Goal: Task Accomplishment & Management: Manage account settings

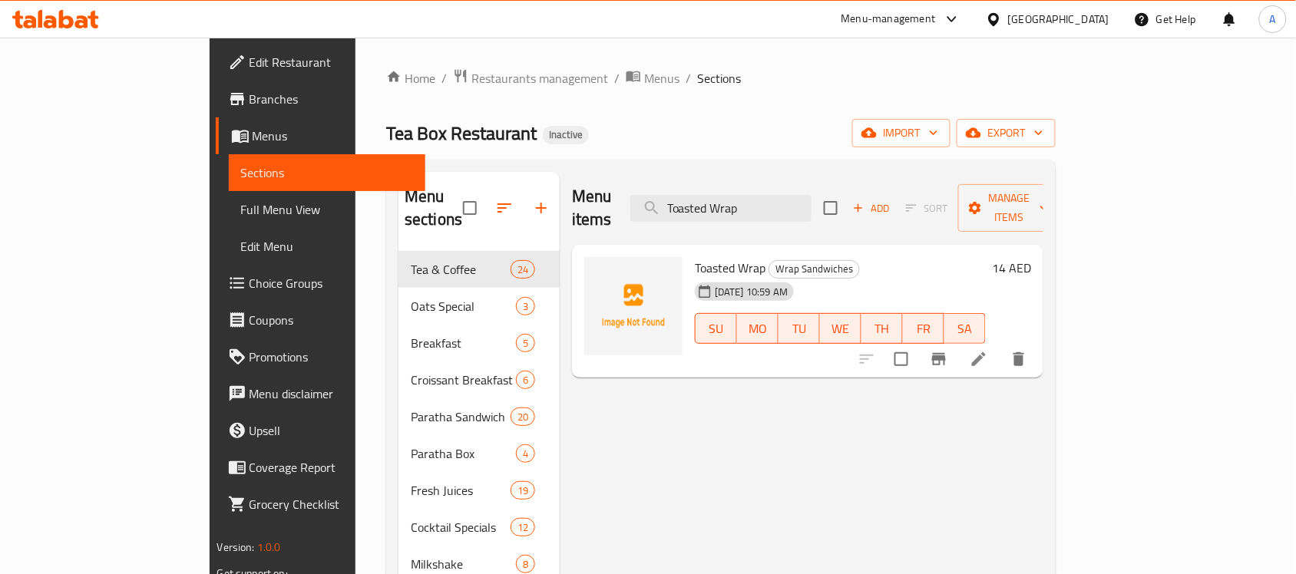
click at [812, 195] on input "Toasted Wrap" at bounding box center [720, 208] width 181 height 27
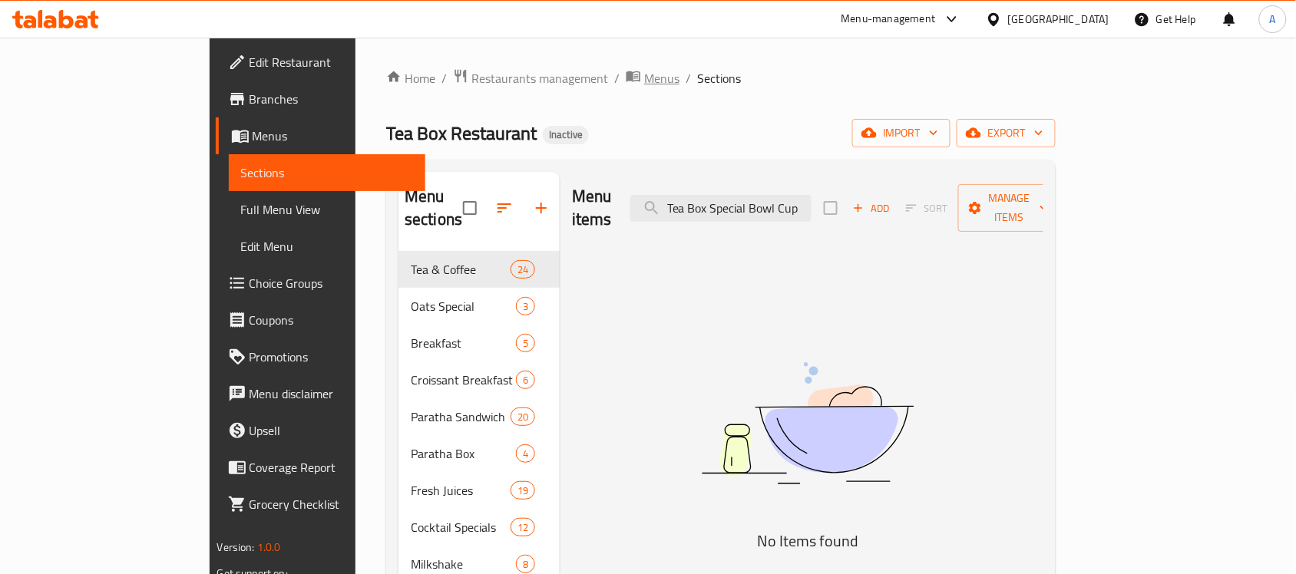
type input "Tea Box Special Bowl Cup"
click at [644, 78] on span "Menus" at bounding box center [661, 78] width 35 height 18
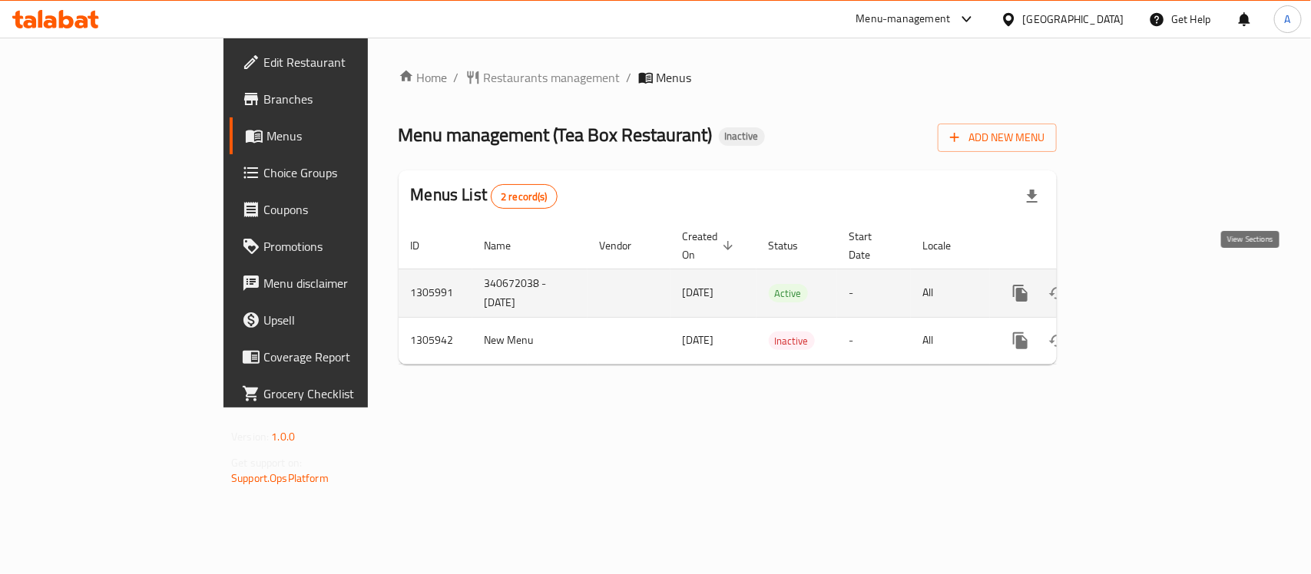
click at [1140, 284] on icon "enhanced table" at bounding box center [1131, 293] width 18 height 18
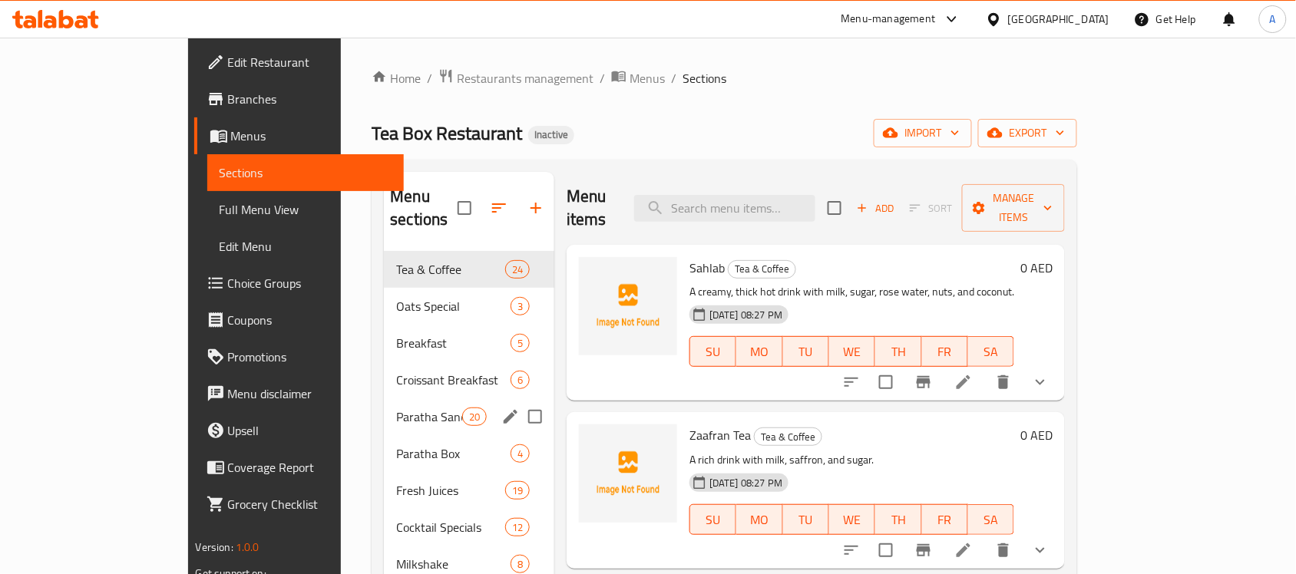
click at [396, 371] on span "Croissant Breakfast" at bounding box center [453, 380] width 114 height 18
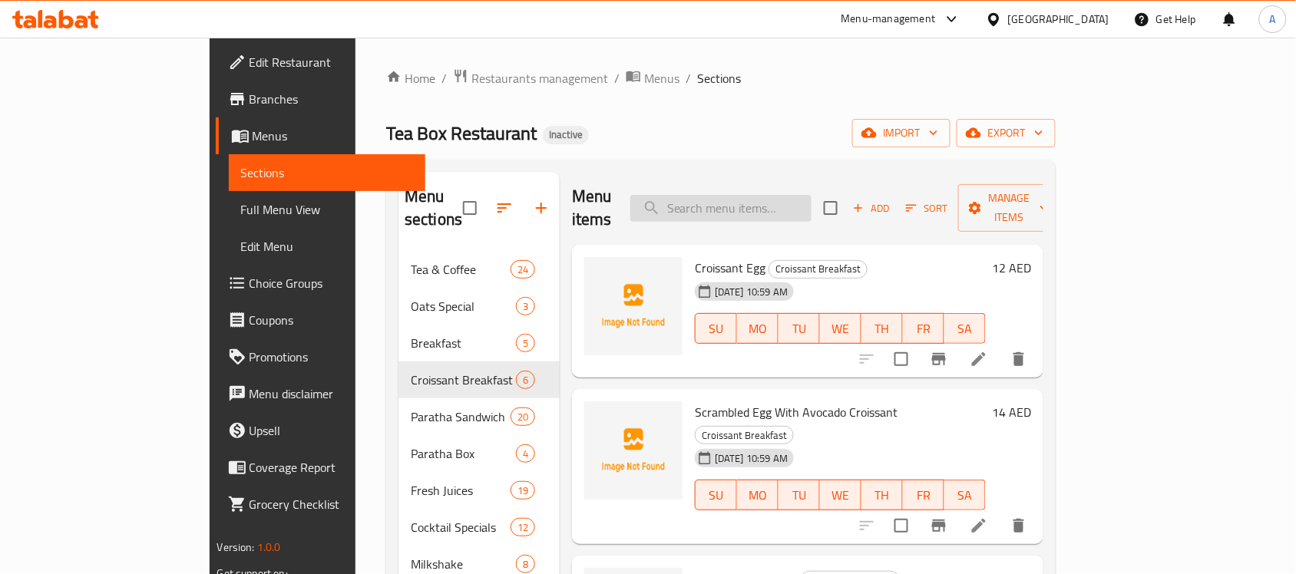
click at [785, 200] on input "search" at bounding box center [720, 208] width 181 height 27
paste input "Tea Box Special Bowl Cup"
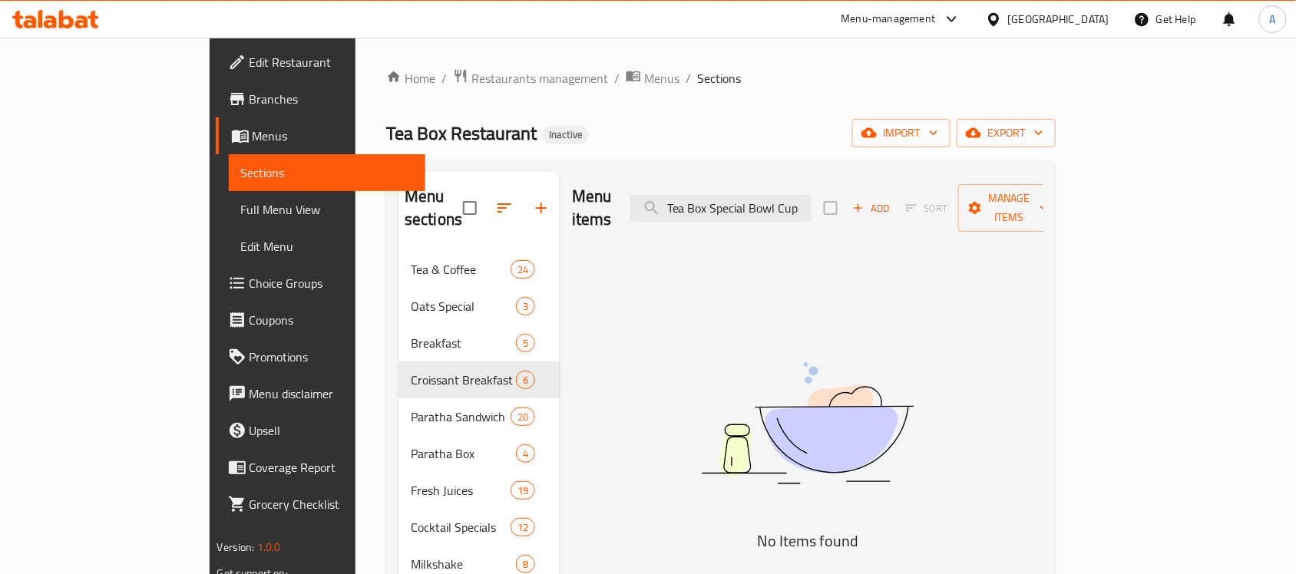
click at [812, 195] on input "Tea Box Special Bowl Cup" at bounding box center [720, 208] width 181 height 27
click at [812, 200] on input "Tea Box Special Bowl Cup" at bounding box center [720, 208] width 181 height 27
click at [779, 202] on input "Tea Box Spec" at bounding box center [720, 208] width 181 height 27
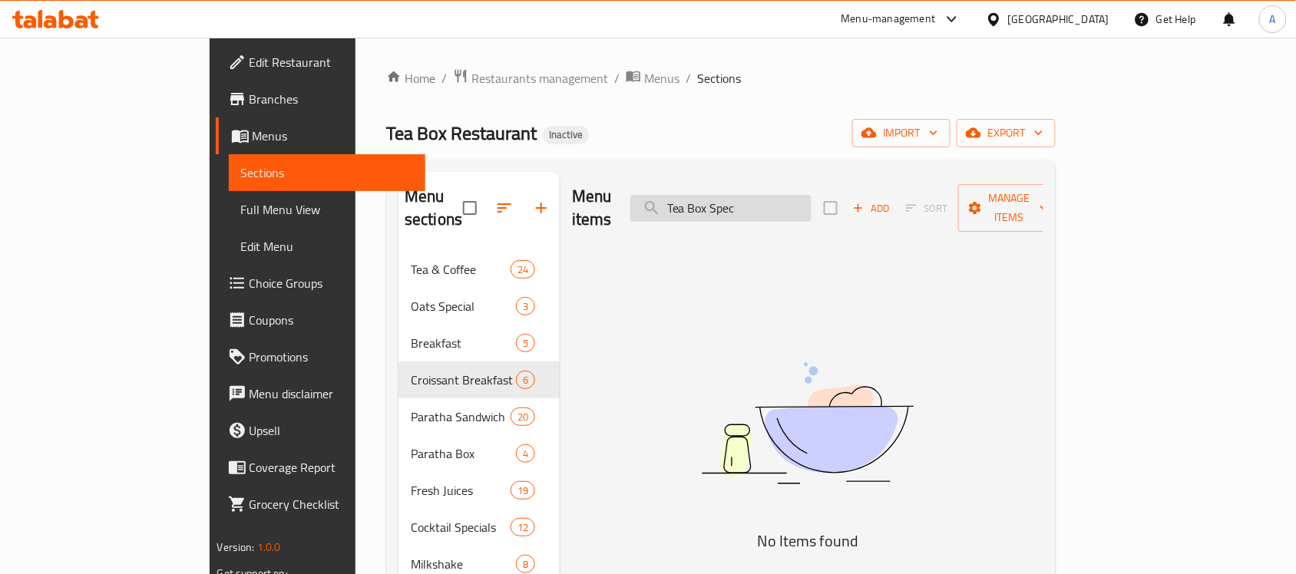
click at [779, 202] on input "Tea Box Spec" at bounding box center [720, 208] width 181 height 27
click at [746, 200] on input "Tea Box Spec" at bounding box center [720, 208] width 181 height 27
click at [739, 200] on input "Tea Box Spec" at bounding box center [720, 208] width 181 height 27
click at [742, 200] on input "Tea Box Spec" at bounding box center [720, 208] width 181 height 27
click at [738, 200] on input "Tea Box Spec" at bounding box center [720, 208] width 181 height 27
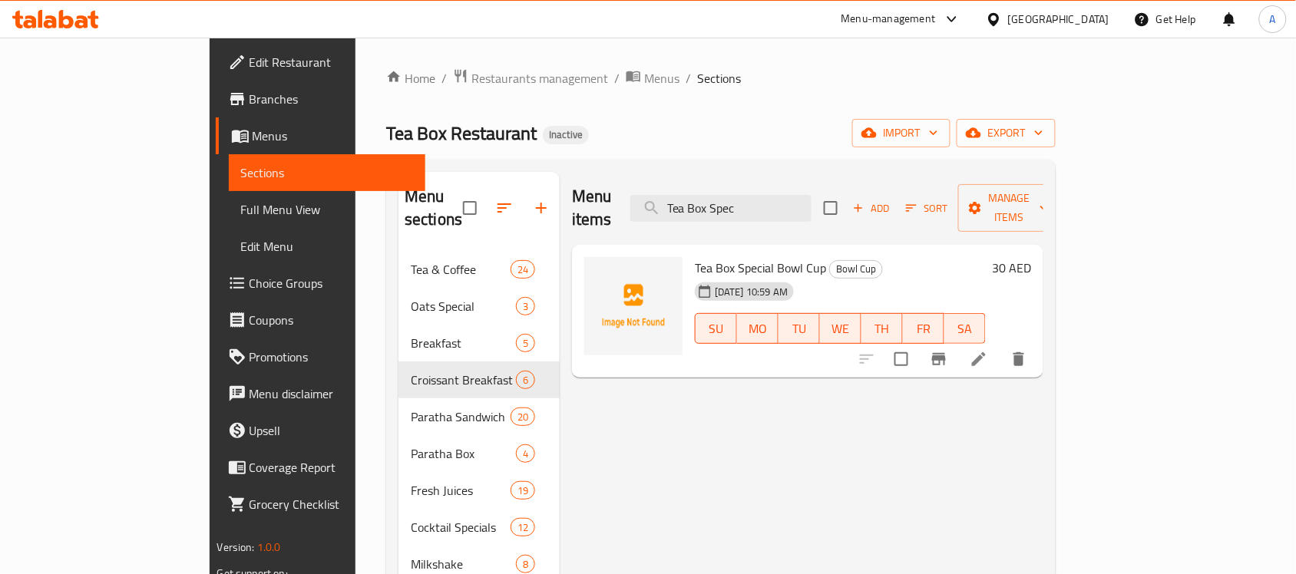
type input "Tea Box Spec"
click at [644, 83] on span "Menus" at bounding box center [661, 78] width 35 height 18
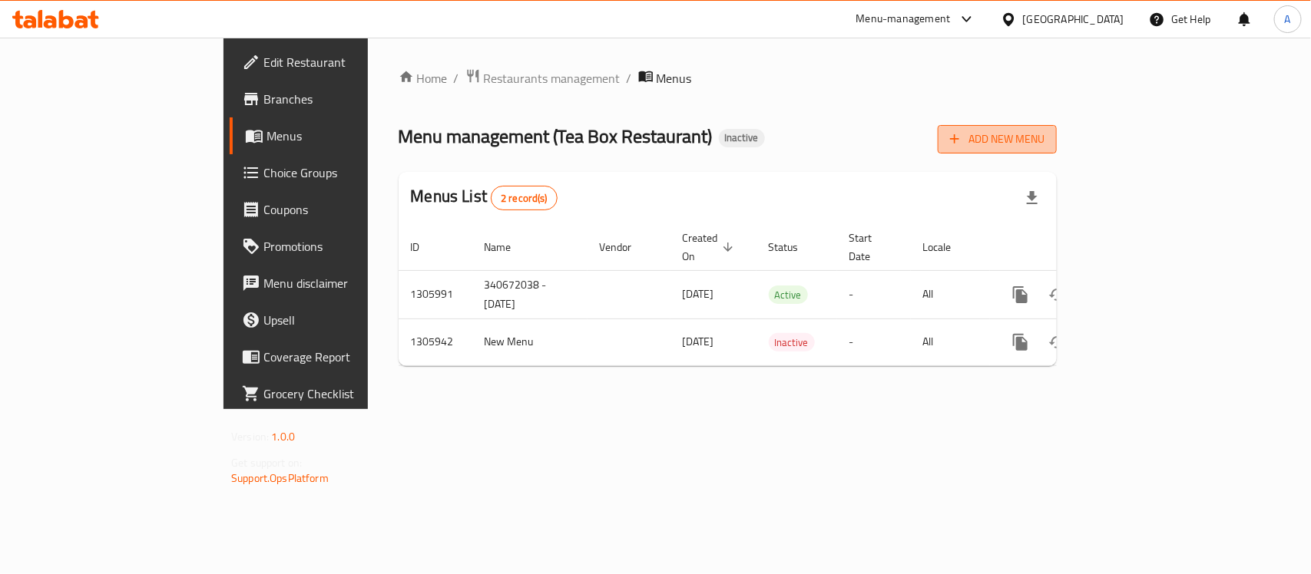
click at [1044, 142] on span "Add New Menu" at bounding box center [997, 139] width 94 height 19
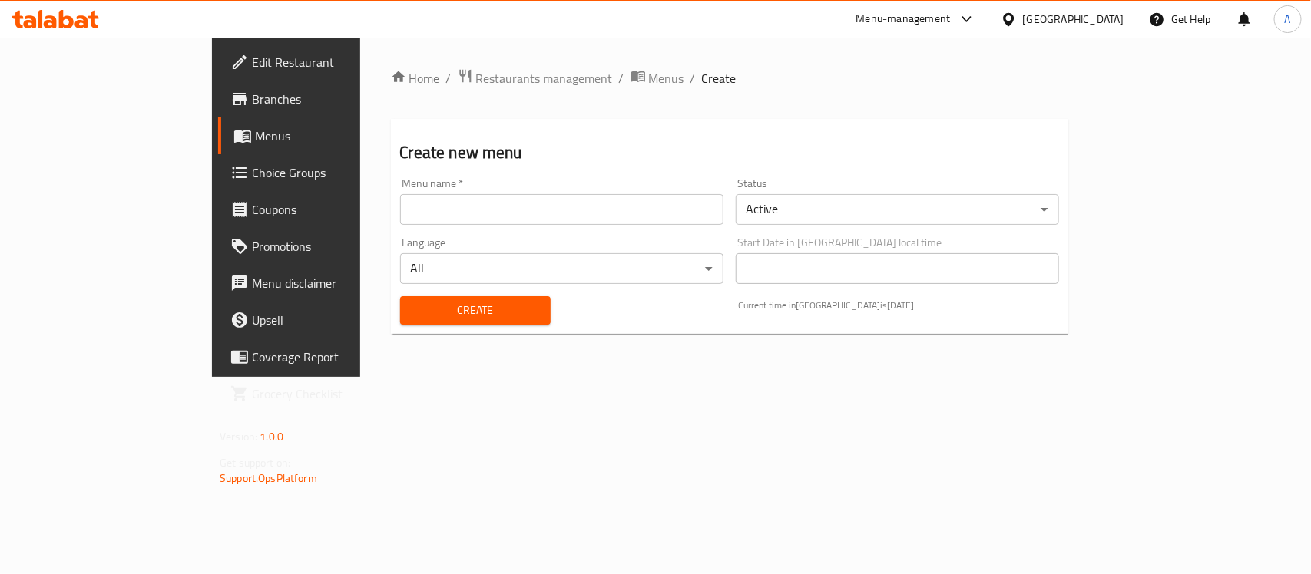
click at [489, 204] on input "text" at bounding box center [561, 209] width 323 height 31
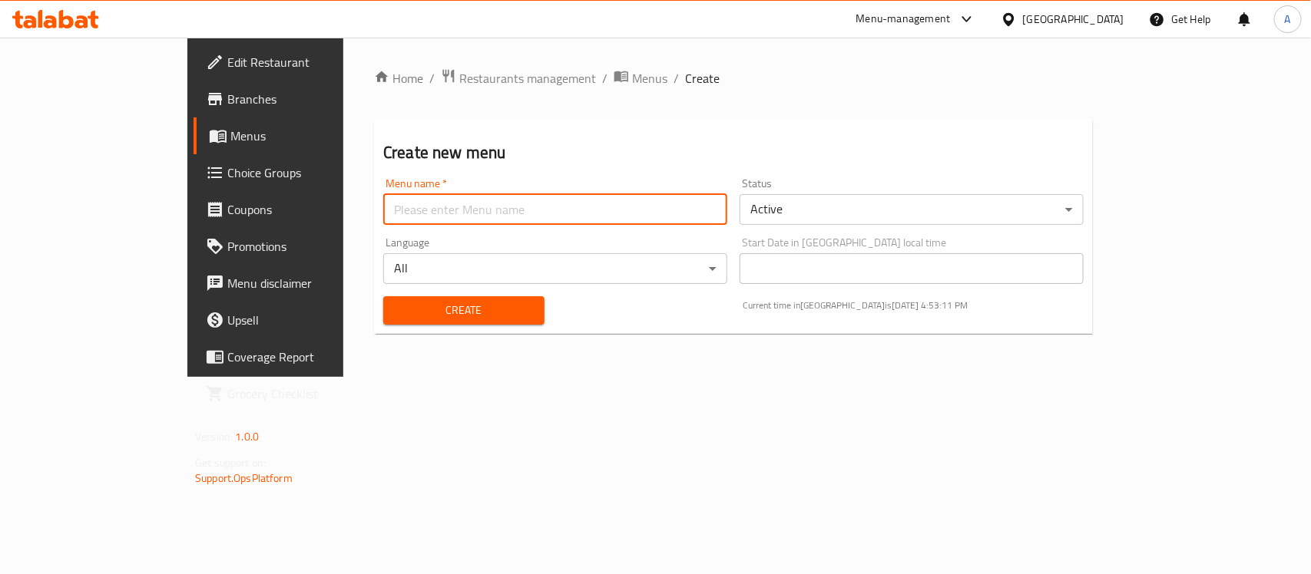
type input "menu"
click at [383, 321] on button "Create" at bounding box center [463, 310] width 161 height 28
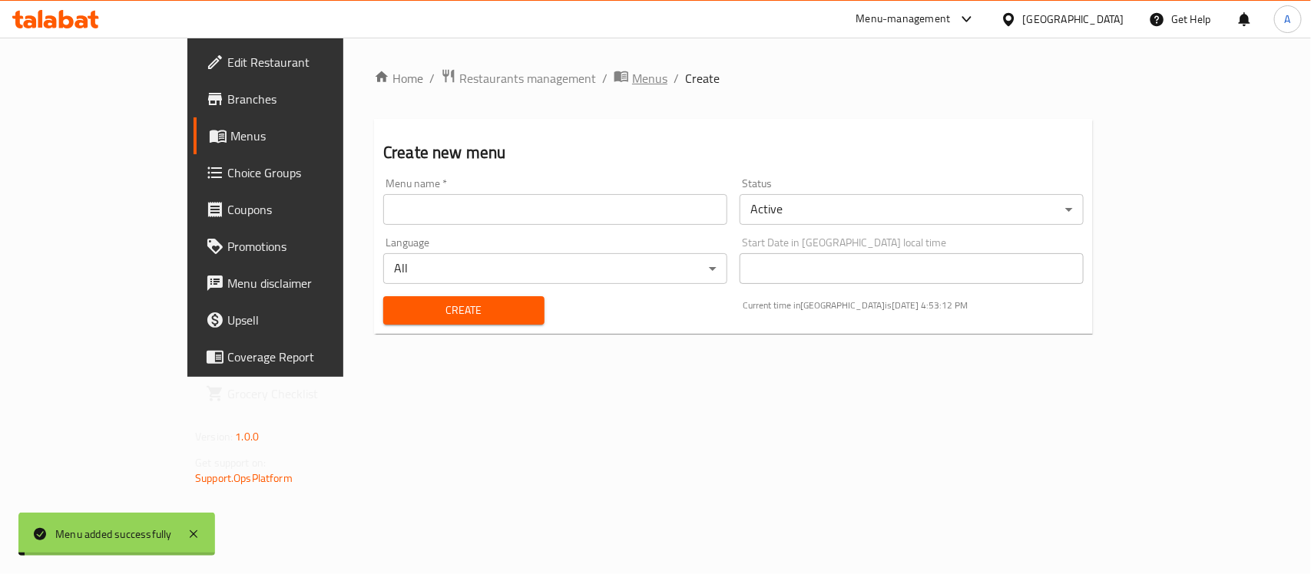
click at [632, 75] on span "Menus" at bounding box center [649, 78] width 35 height 18
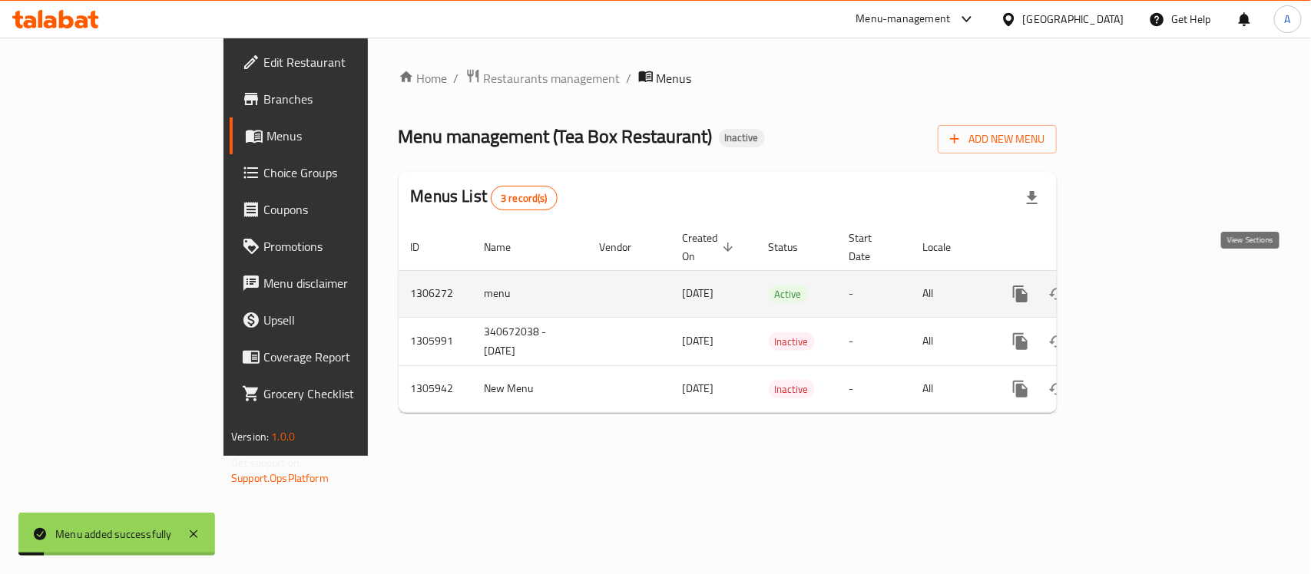
click at [1140, 285] on icon "enhanced table" at bounding box center [1131, 294] width 18 height 18
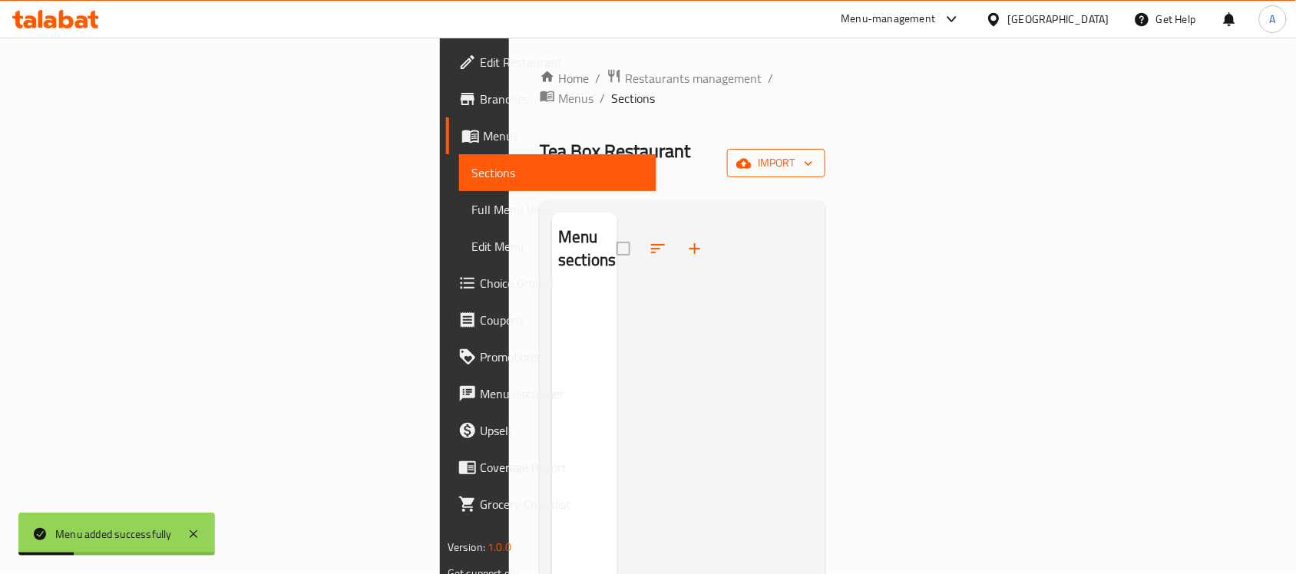
click at [813, 154] on span "import" at bounding box center [776, 163] width 74 height 19
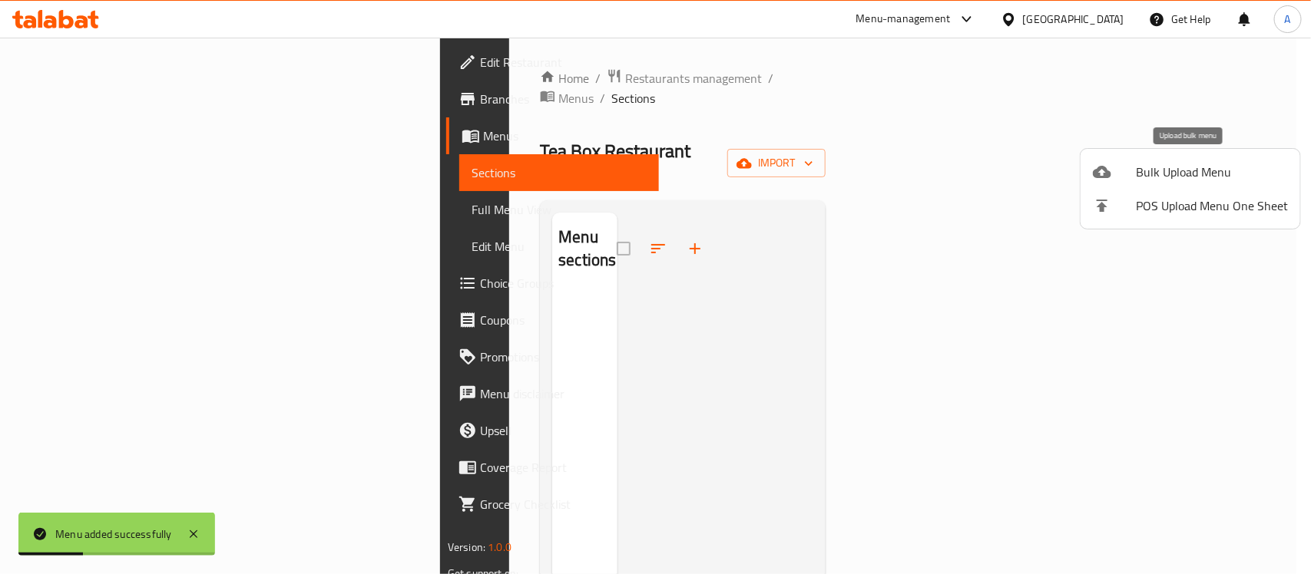
click at [1169, 167] on span "Bulk Upload Menu" at bounding box center [1212, 172] width 152 height 18
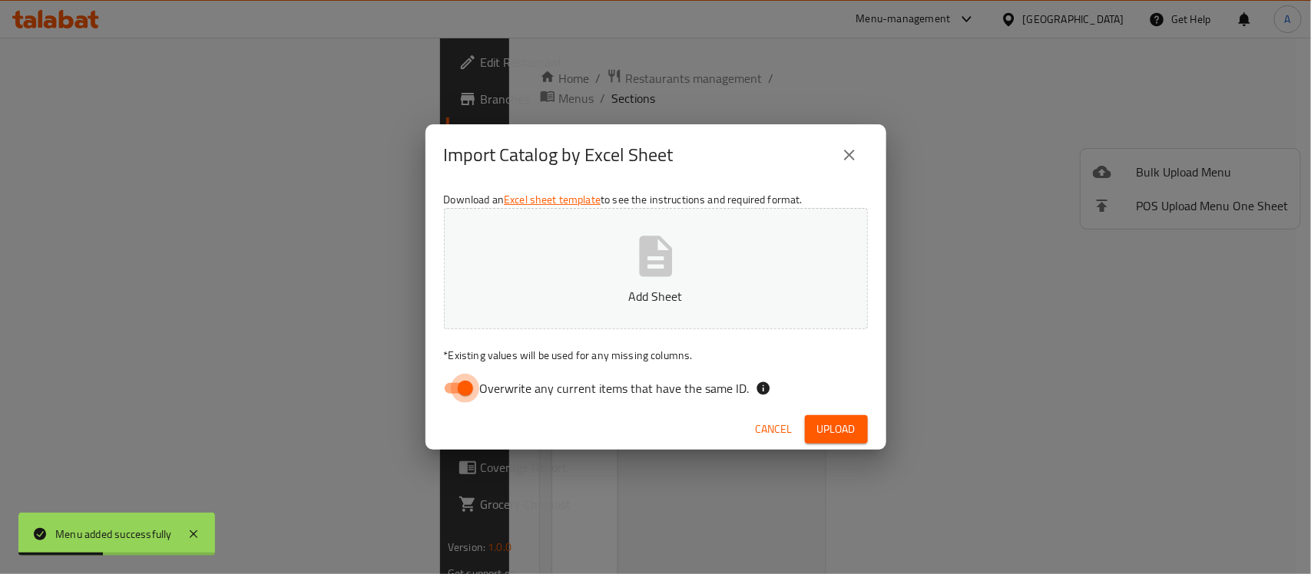
click at [457, 402] on input "Overwrite any current items that have the same ID." at bounding box center [466, 388] width 88 height 29
checkbox input "false"
click at [857, 434] on button "Upload" at bounding box center [836, 429] width 63 height 28
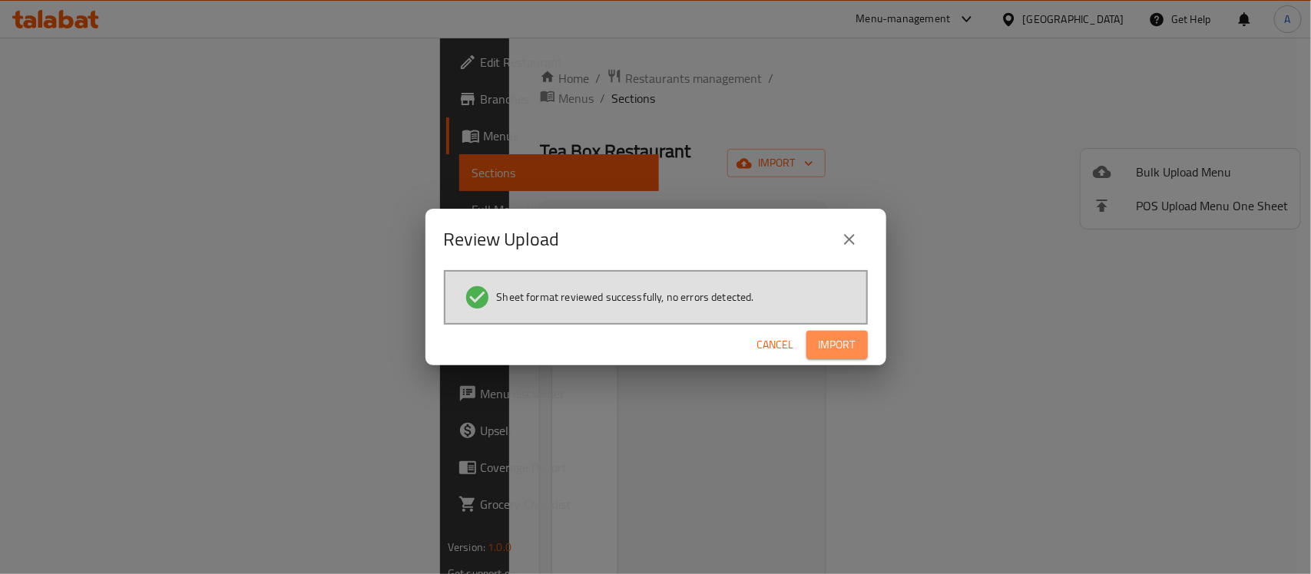
click at [837, 349] on span "Import" at bounding box center [836, 345] width 37 height 19
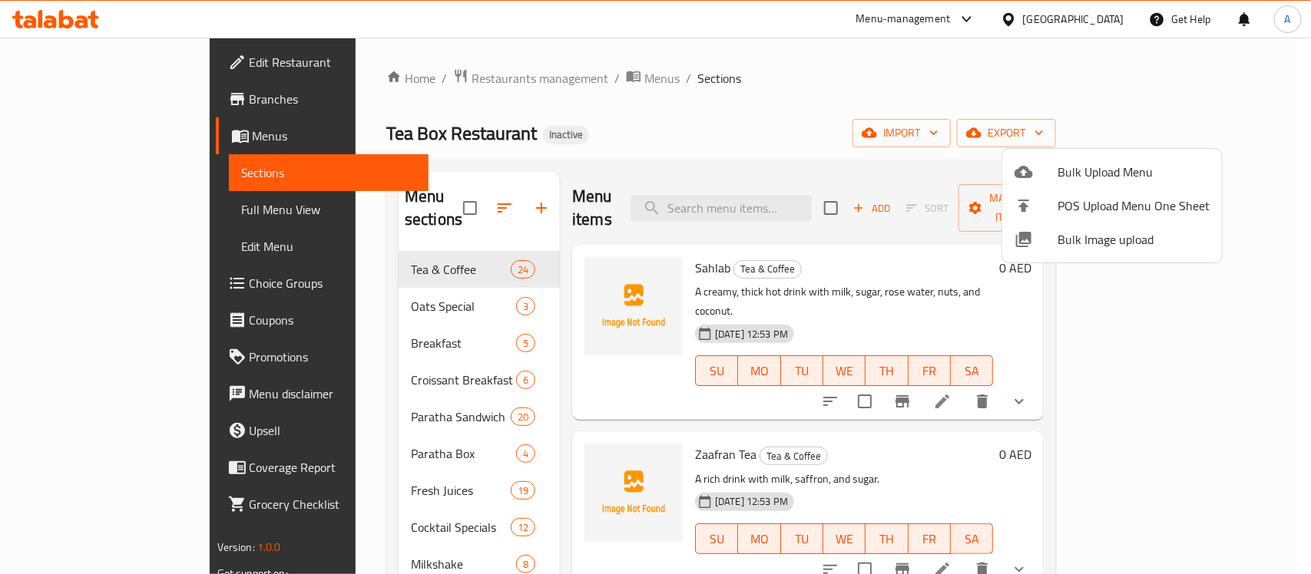
click at [726, 91] on div at bounding box center [655, 287] width 1311 height 574
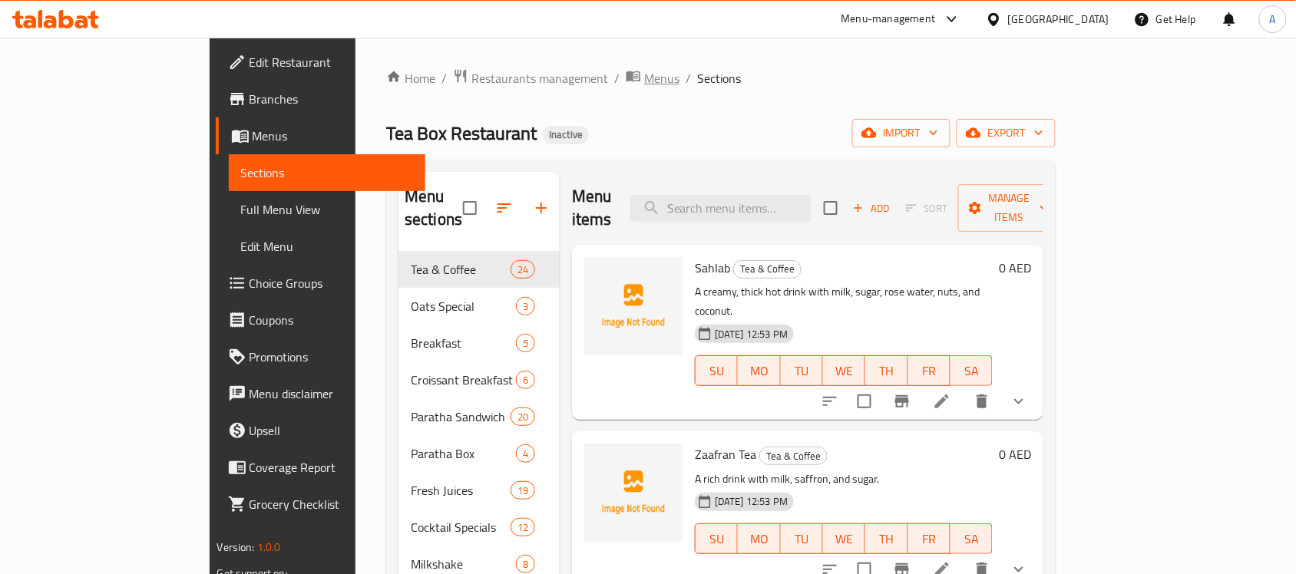
click at [644, 77] on span "Menus" at bounding box center [661, 78] width 35 height 18
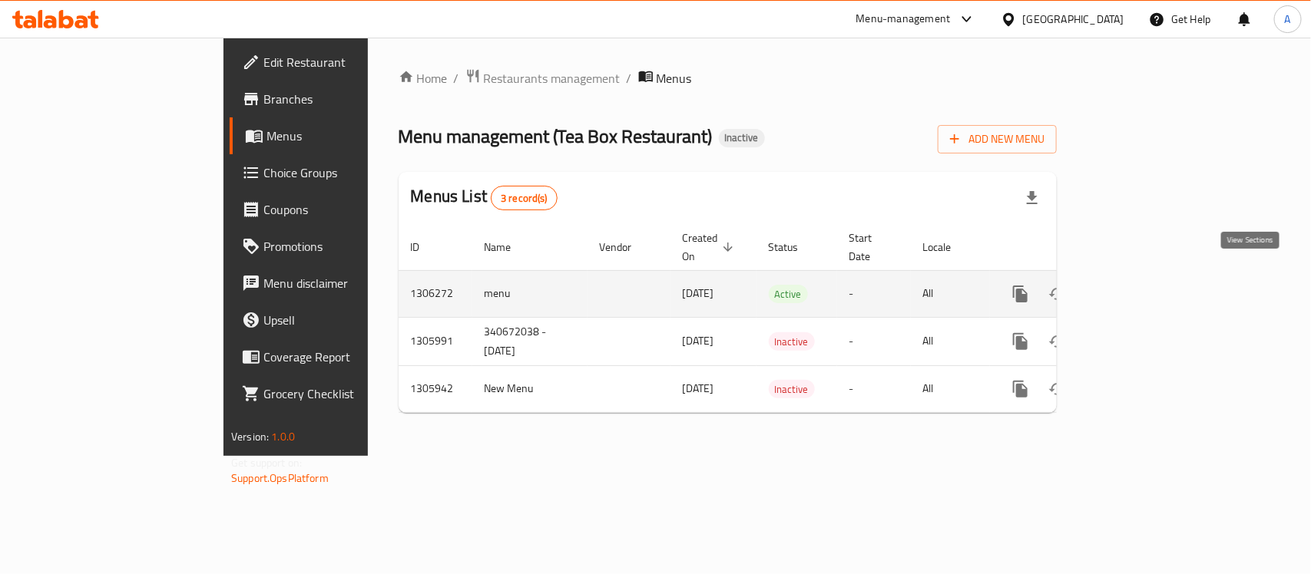
click at [1140, 285] on icon "enhanced table" at bounding box center [1131, 294] width 18 height 18
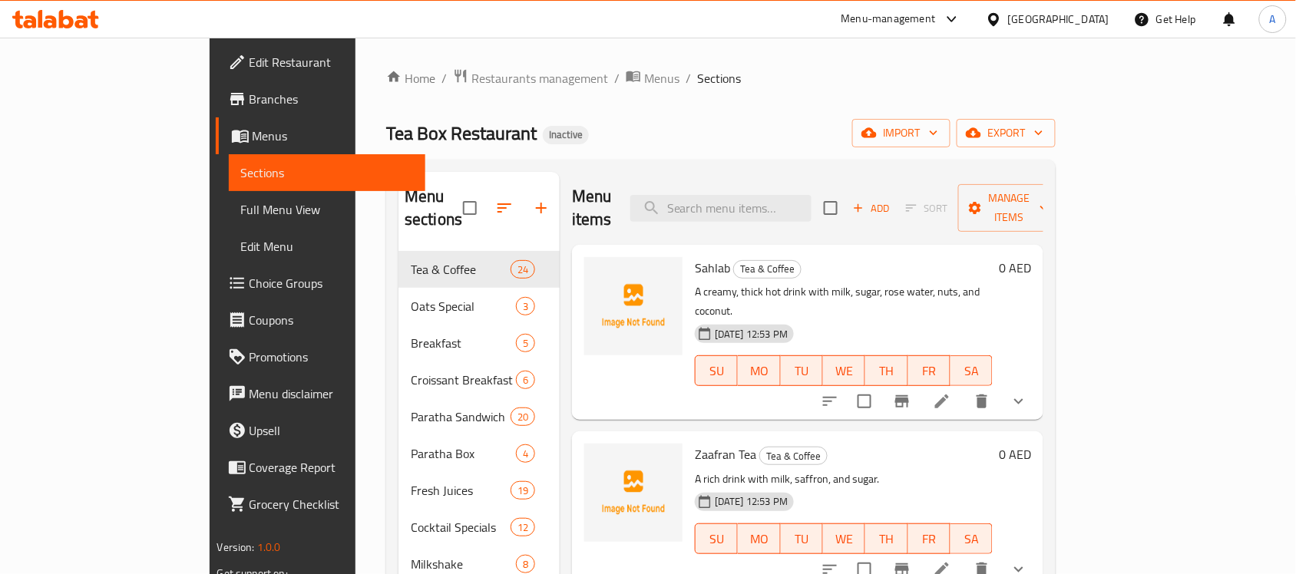
click at [241, 210] on span "Full Menu View" at bounding box center [327, 209] width 173 height 18
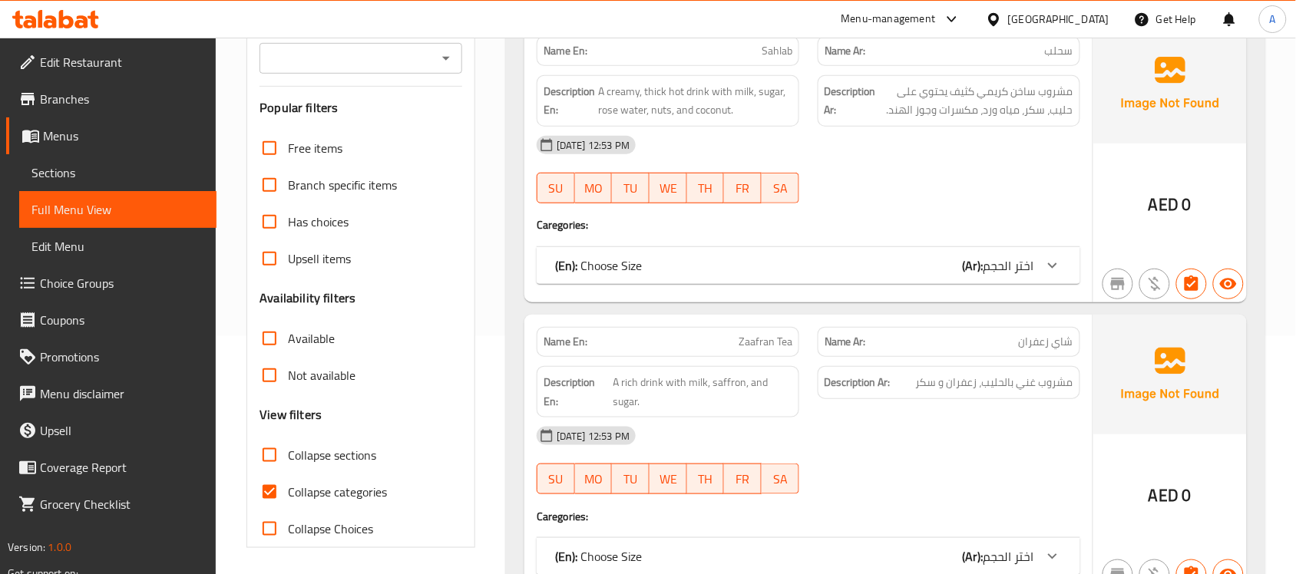
scroll to position [288, 0]
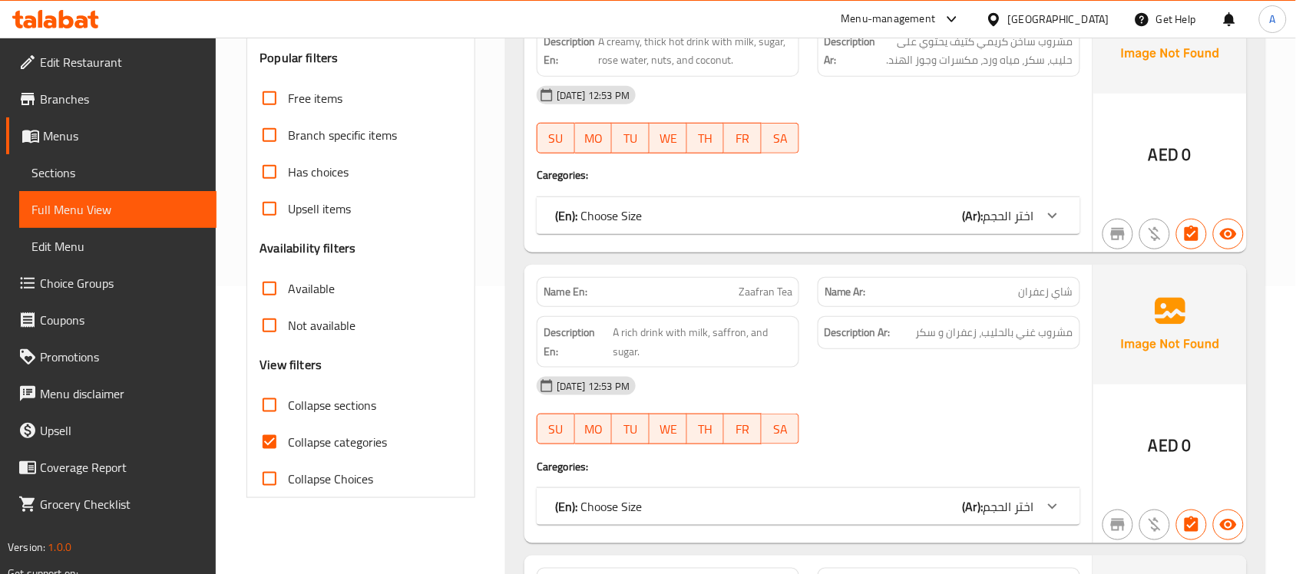
click at [297, 445] on span "Collapse categories" at bounding box center [337, 442] width 99 height 18
click at [288, 445] on input "Collapse categories" at bounding box center [269, 442] width 37 height 37
checkbox input "false"
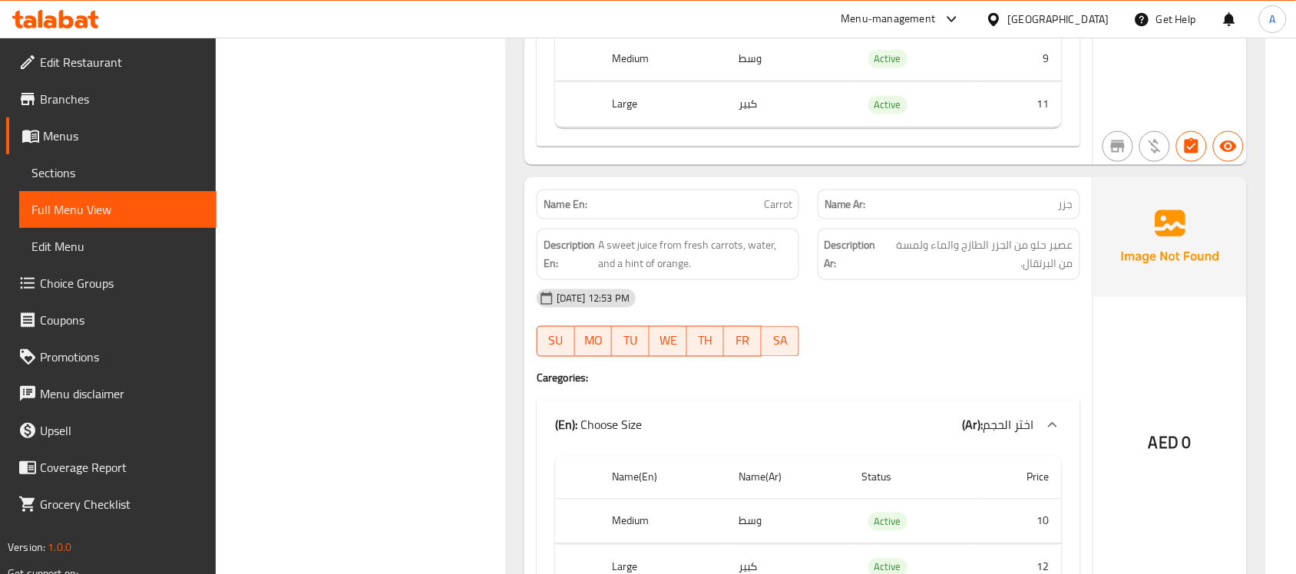
scroll to position [24686, 0]
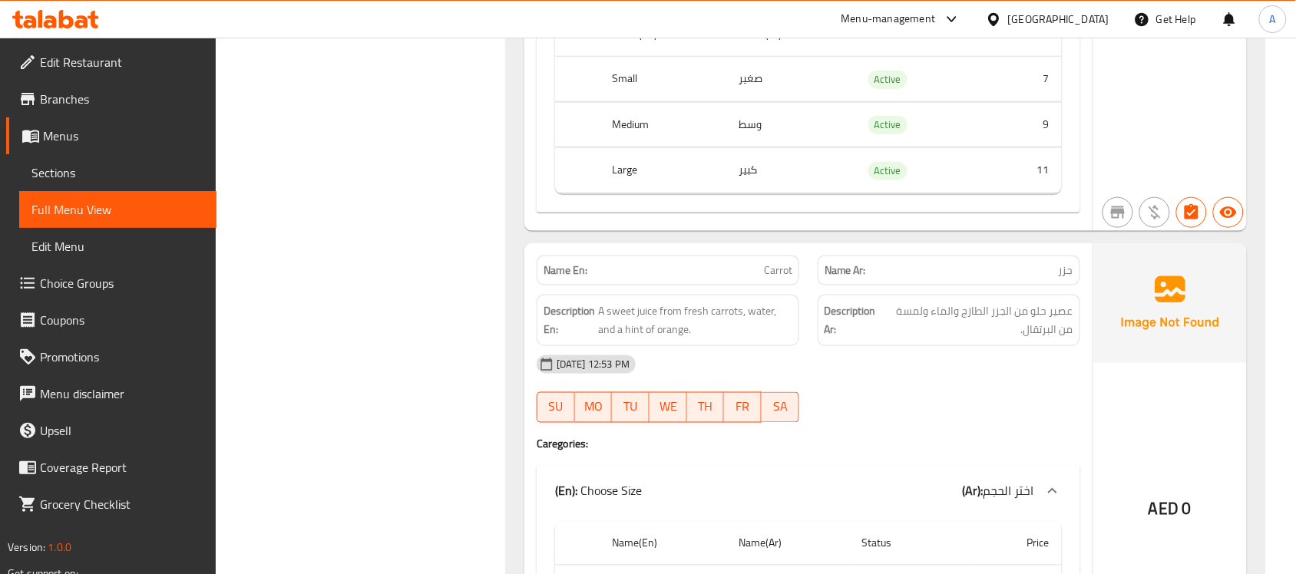
copy span "Carrot"
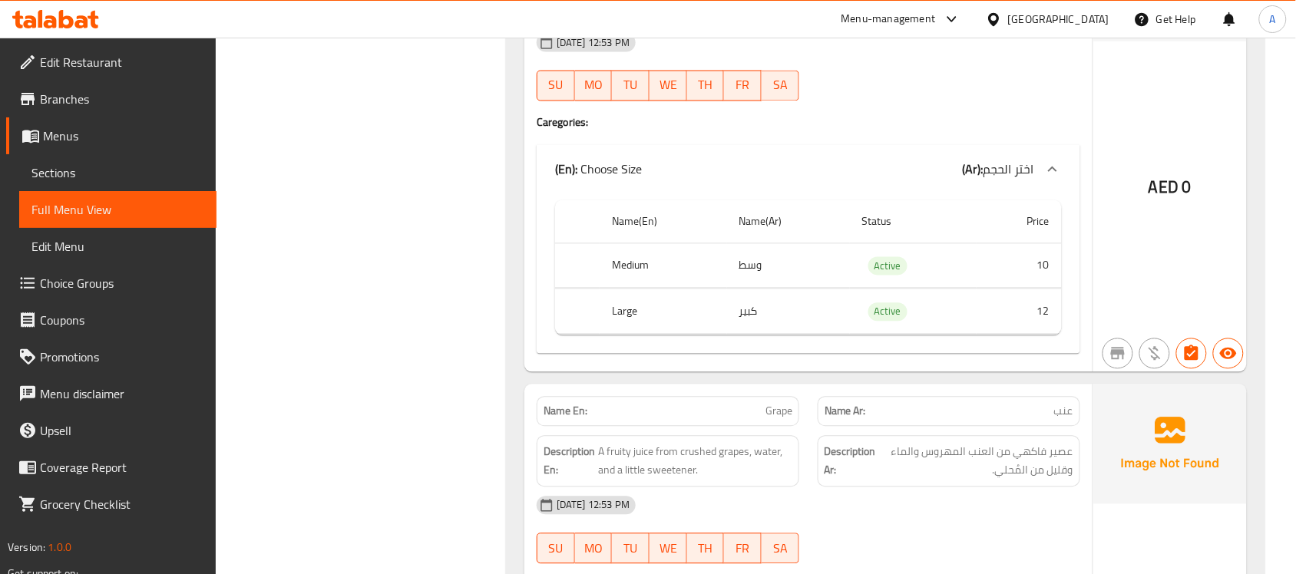
scroll to position [24974, 0]
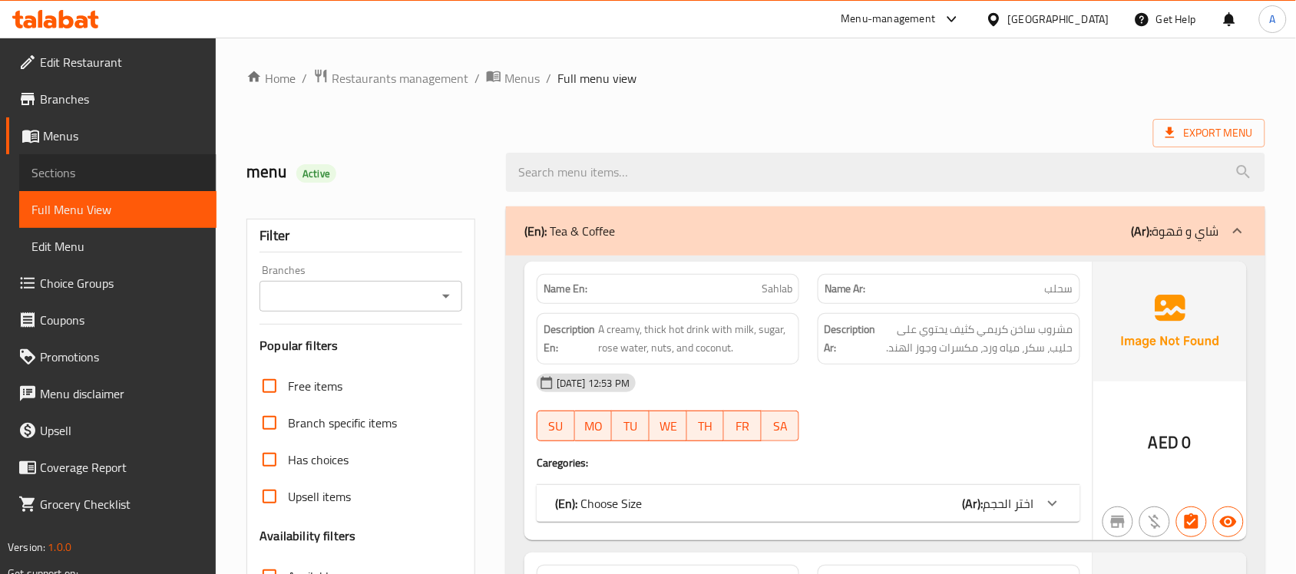
click at [74, 164] on span "Sections" at bounding box center [117, 173] width 173 height 18
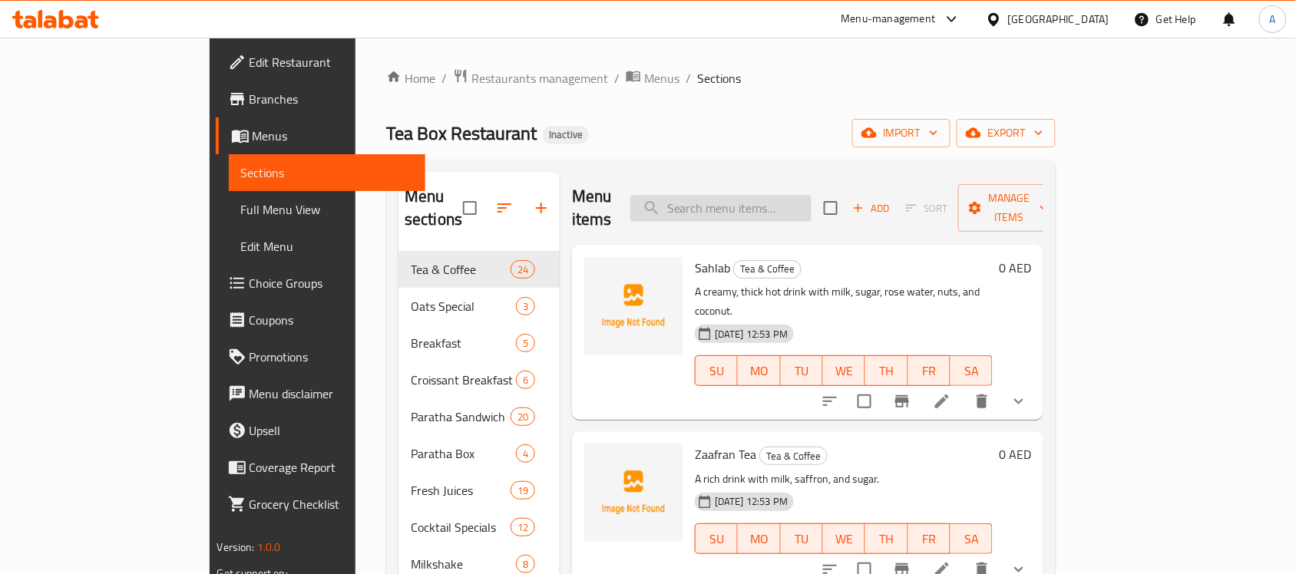
click at [766, 198] on input "search" at bounding box center [720, 208] width 181 height 27
paste input "Carrot"
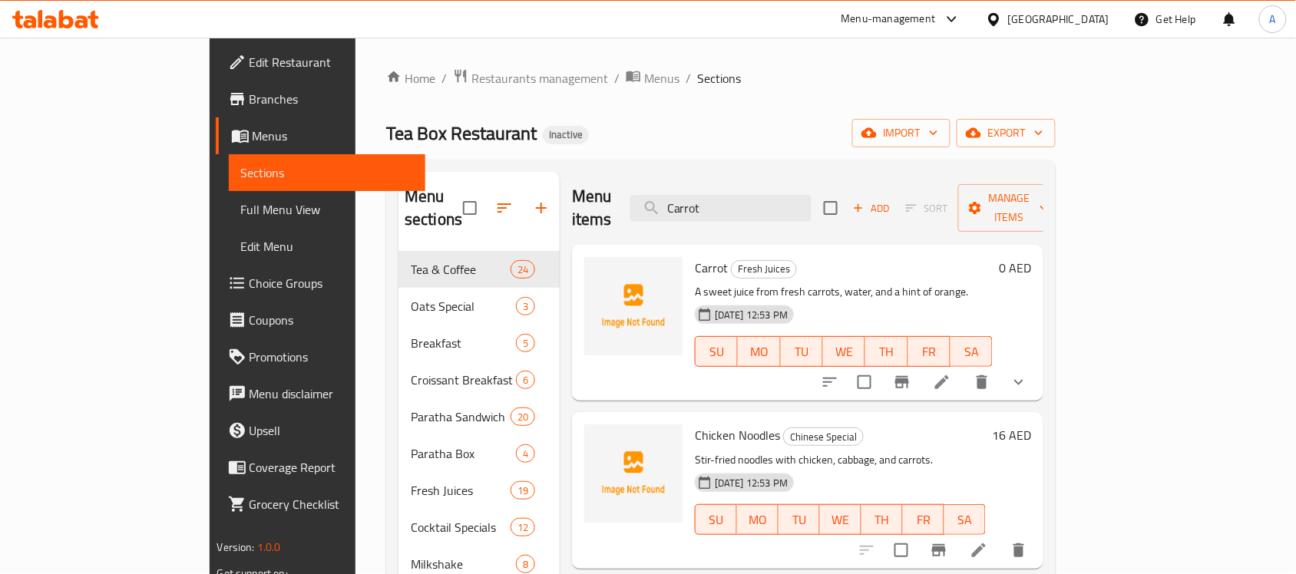
type input "Carrot"
click at [241, 206] on span "Full Menu View" at bounding box center [327, 209] width 173 height 18
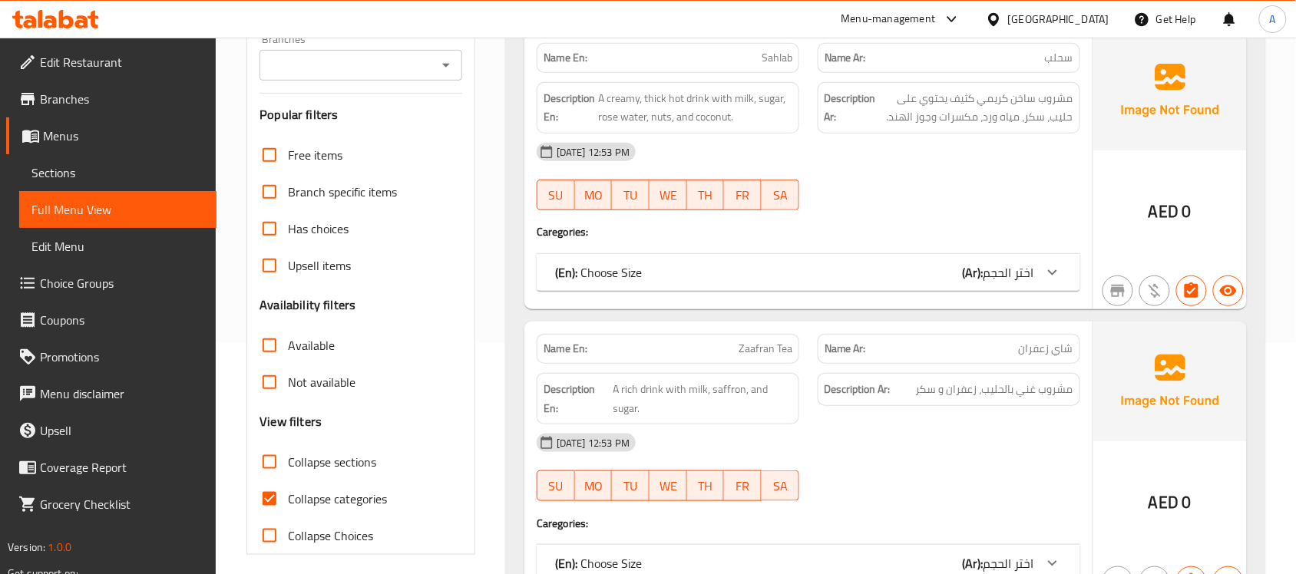
scroll to position [480, 0]
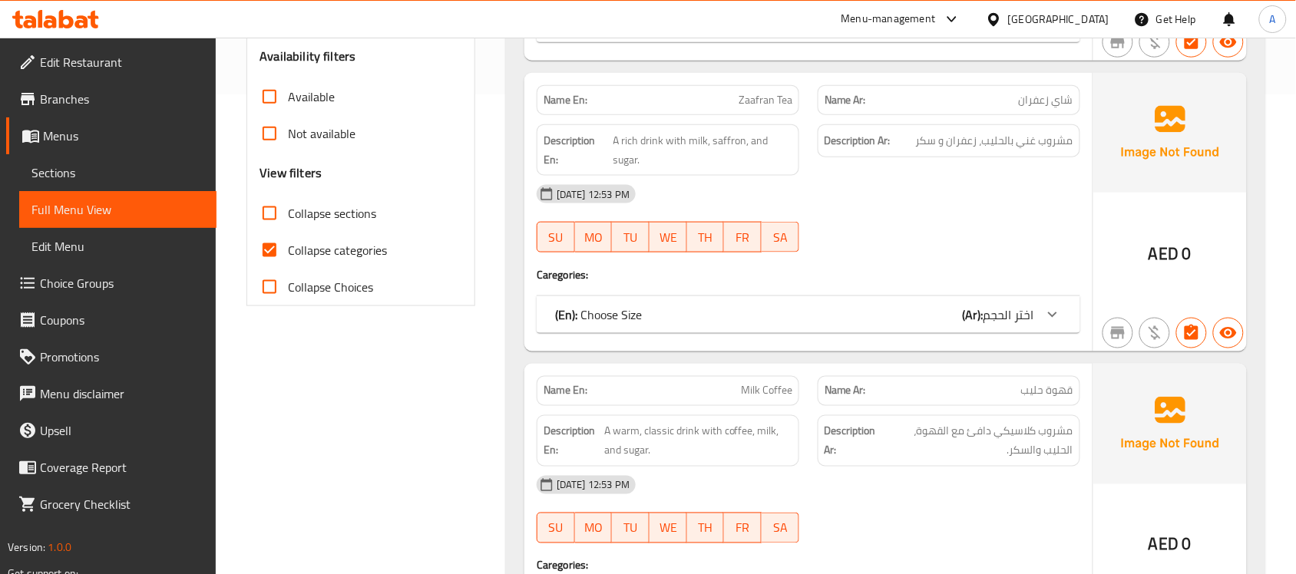
click at [265, 256] on input "Collapse categories" at bounding box center [269, 250] width 37 height 37
checkbox input "false"
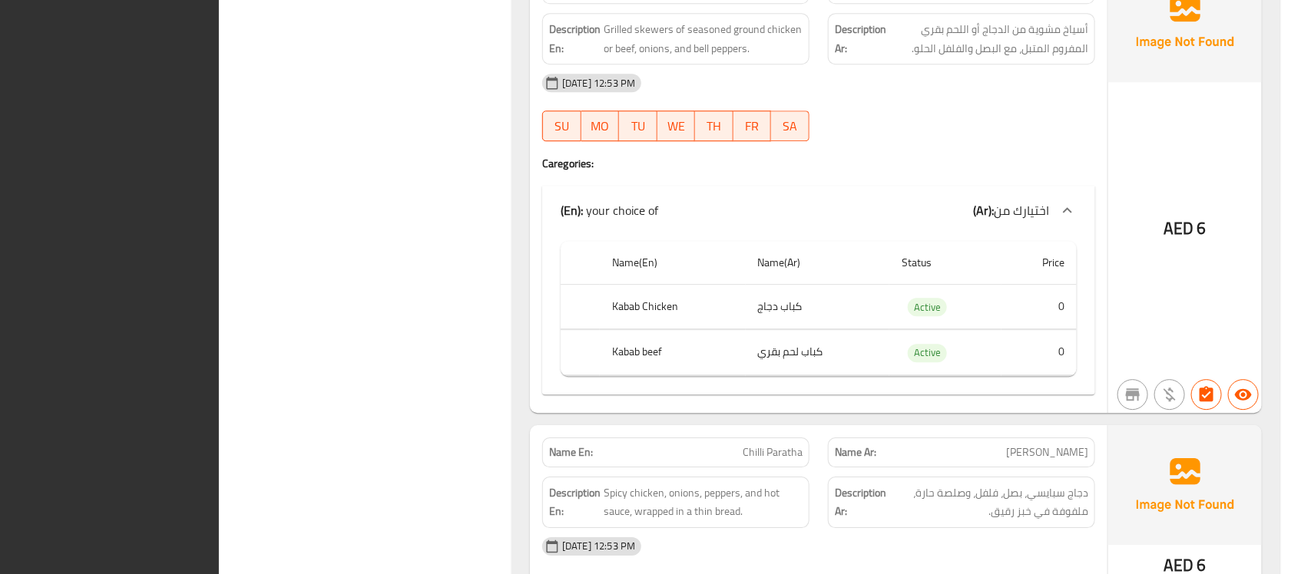
scroll to position [0, 0]
